Goal: Find contact information: Find contact information

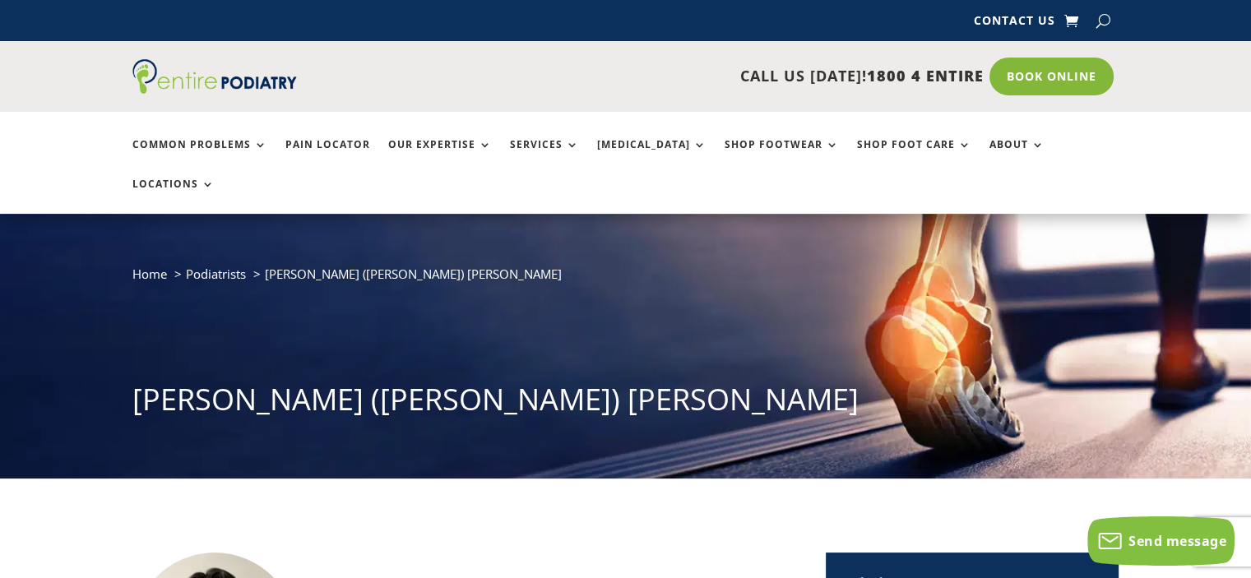
click at [1116, 295] on div "Home Podiatrists [PERSON_NAME] ([PERSON_NAME]) [PERSON_NAME] ([PERSON_NAME]) [P…" at bounding box center [625, 345] width 987 height 165
click at [1033, 21] on link "Contact Us" at bounding box center [1013, 24] width 81 height 18
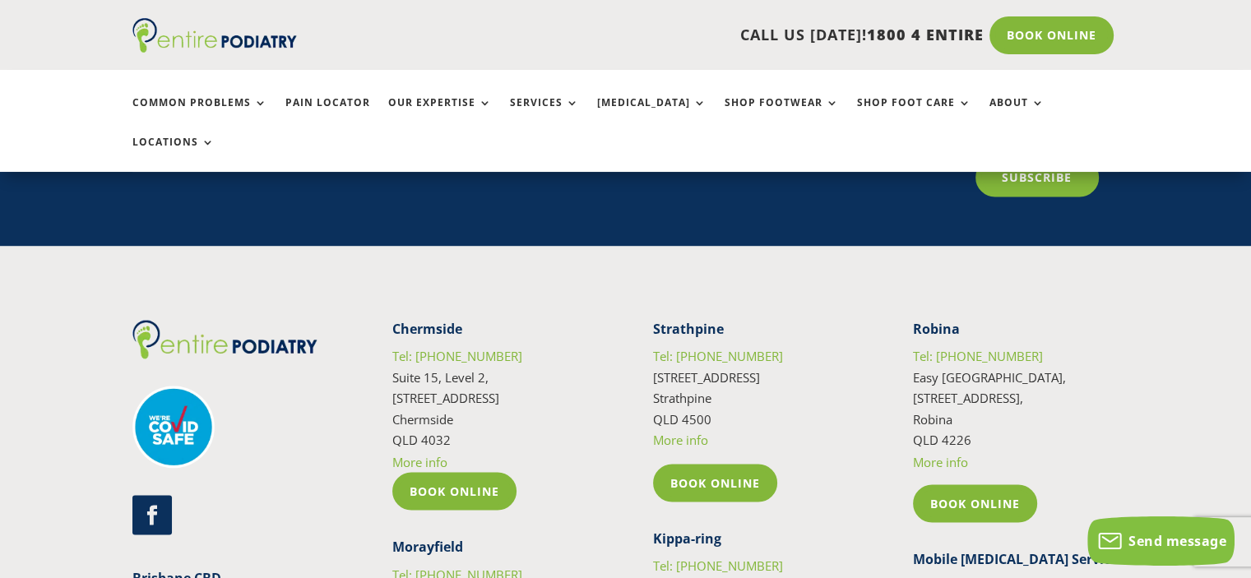
scroll to position [2681, 0]
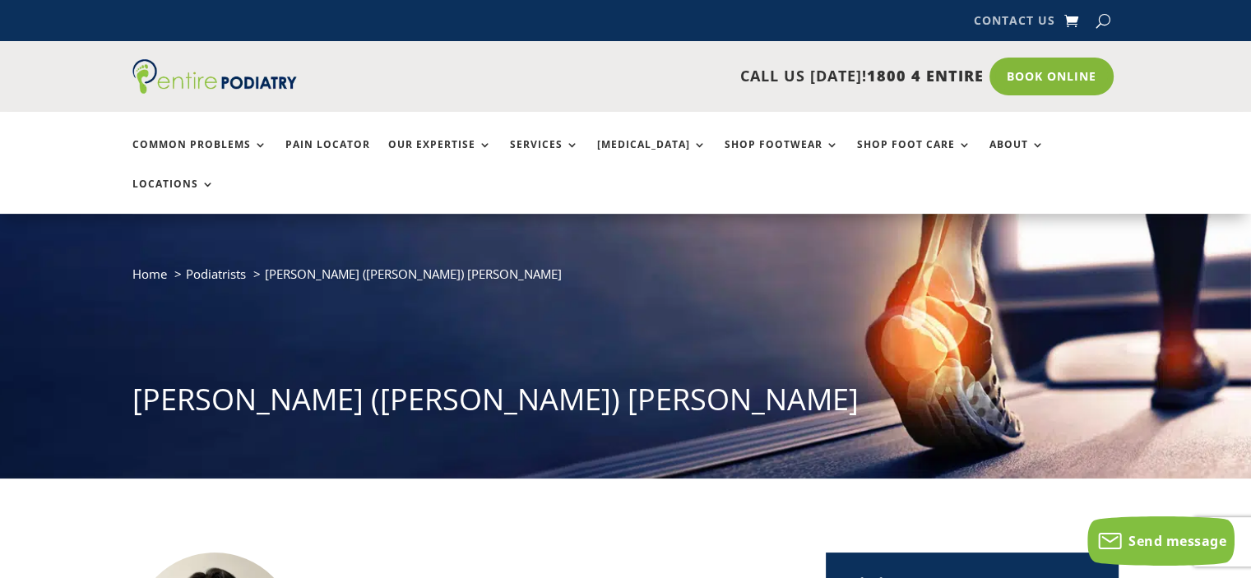
click at [1024, 21] on link "Contact Us" at bounding box center [1013, 24] width 81 height 18
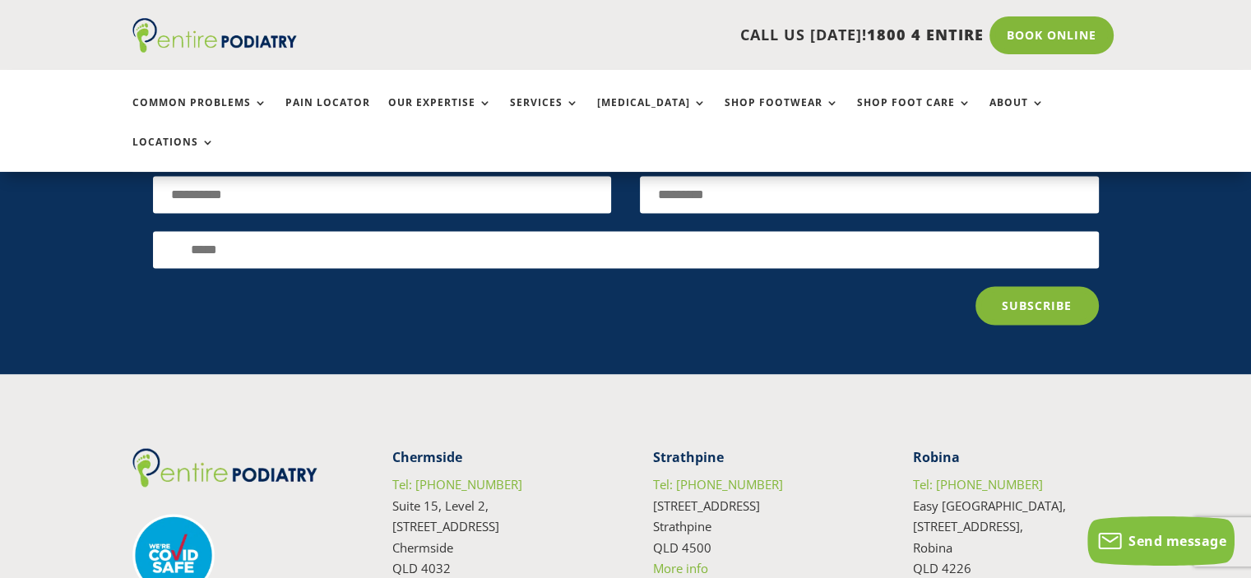
scroll to position [2550, 0]
